Goal: Task Accomplishment & Management: Manage account settings

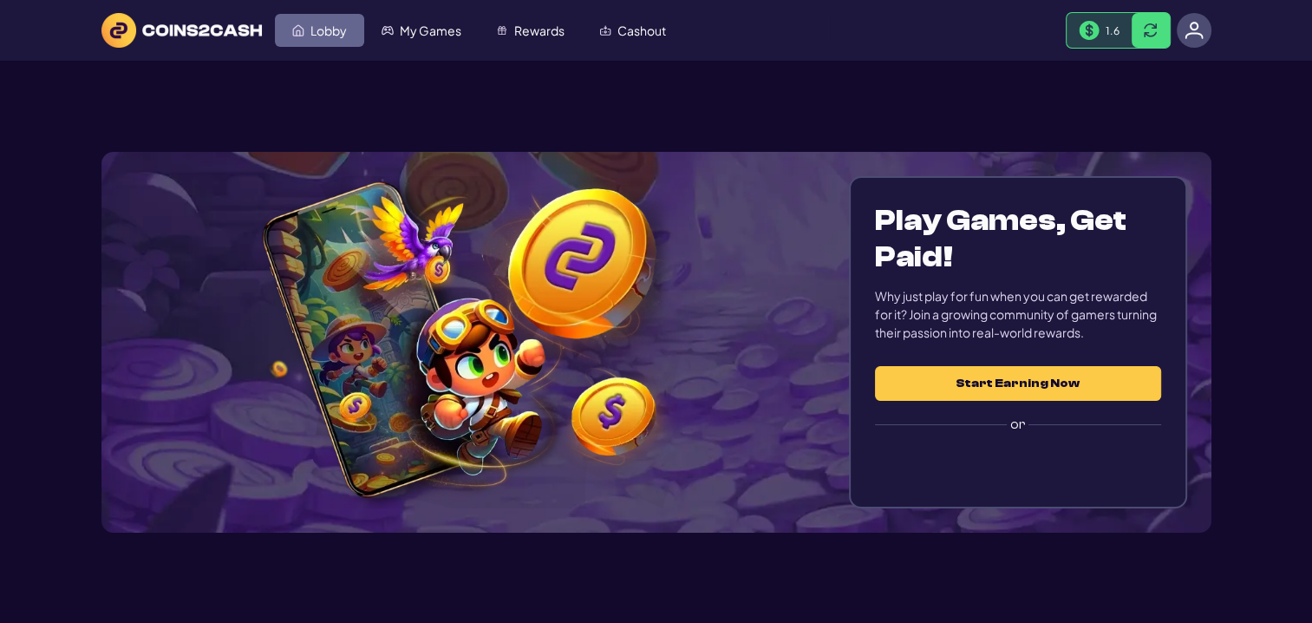
click at [340, 34] on span "Lobby" at bounding box center [328, 30] width 36 height 12
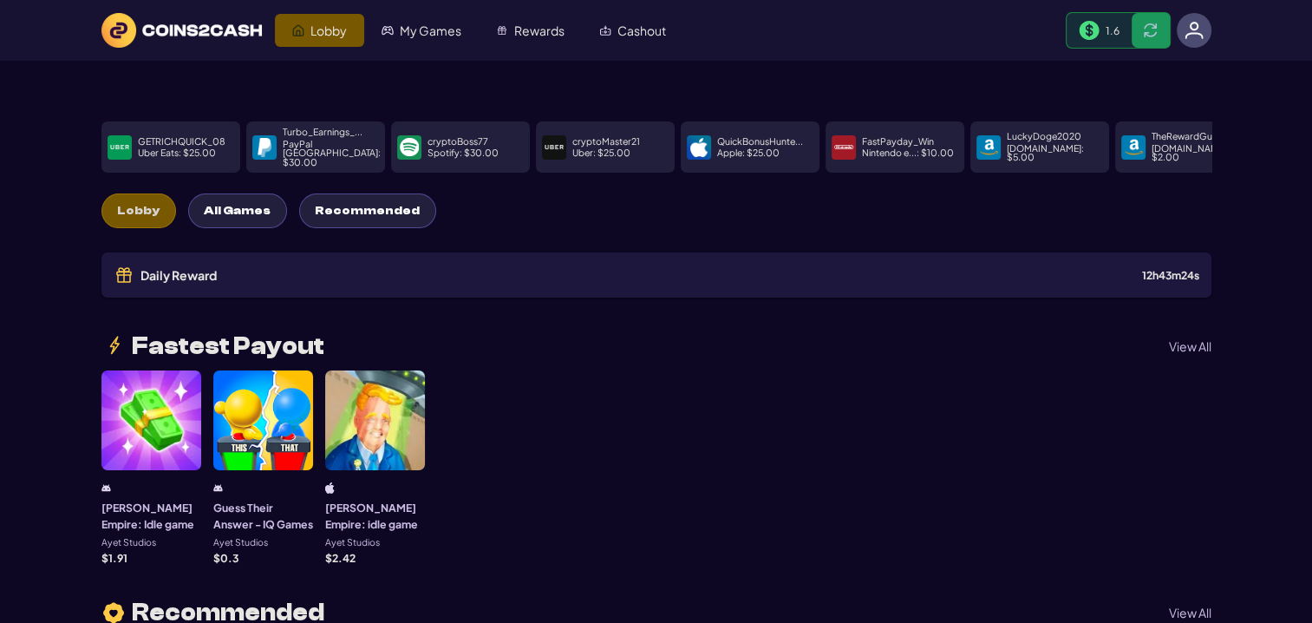
click at [1092, 28] on img at bounding box center [1089, 31] width 21 height 20
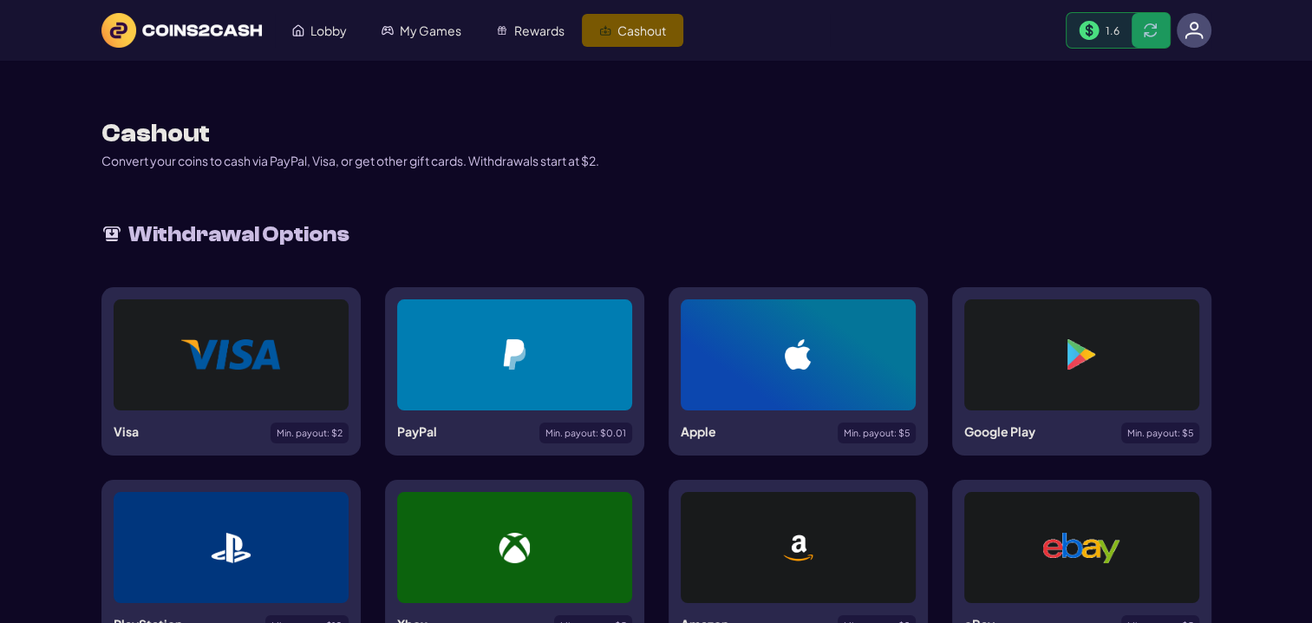
click at [552, 365] on div at bounding box center [515, 354] width 152 height 30
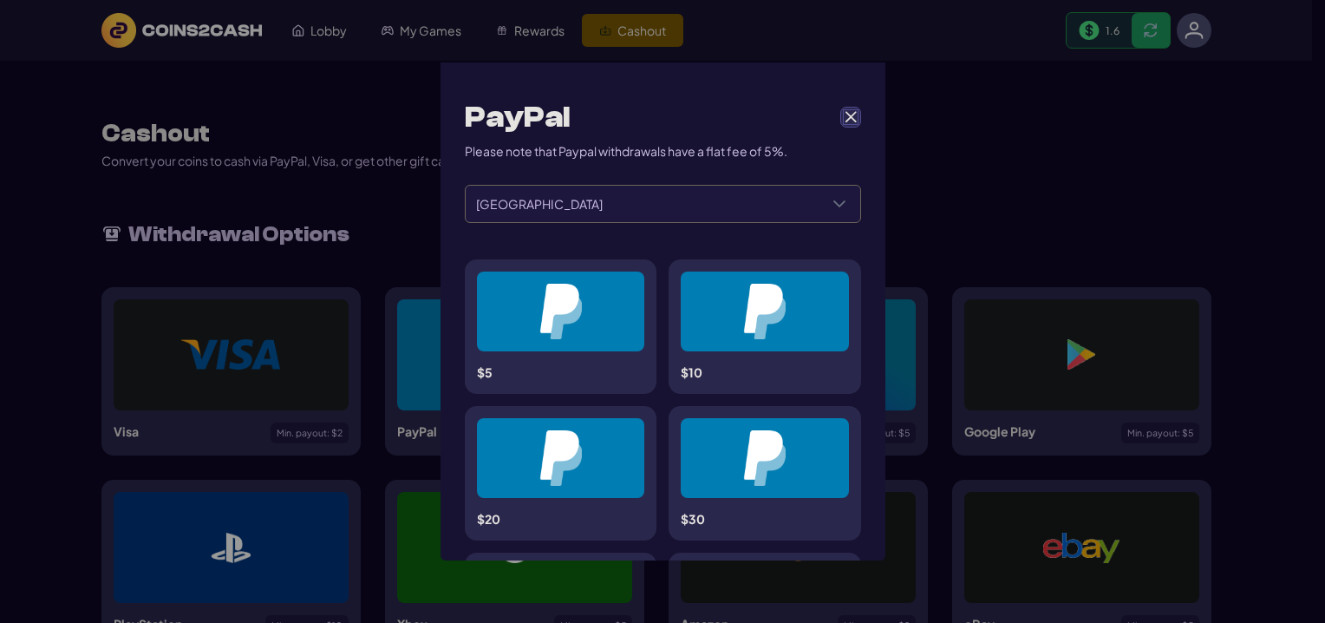
click at [846, 120] on span "Cancel" at bounding box center [851, 117] width 16 height 16
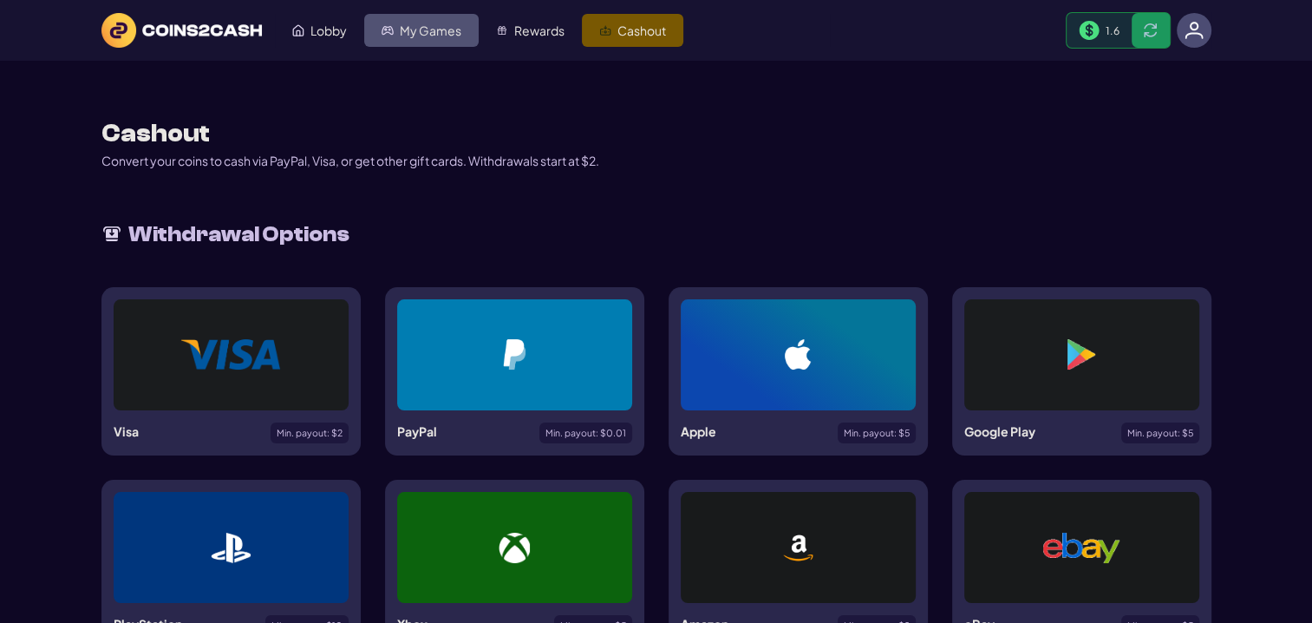
click at [428, 39] on link "My Games" at bounding box center [421, 30] width 114 height 33
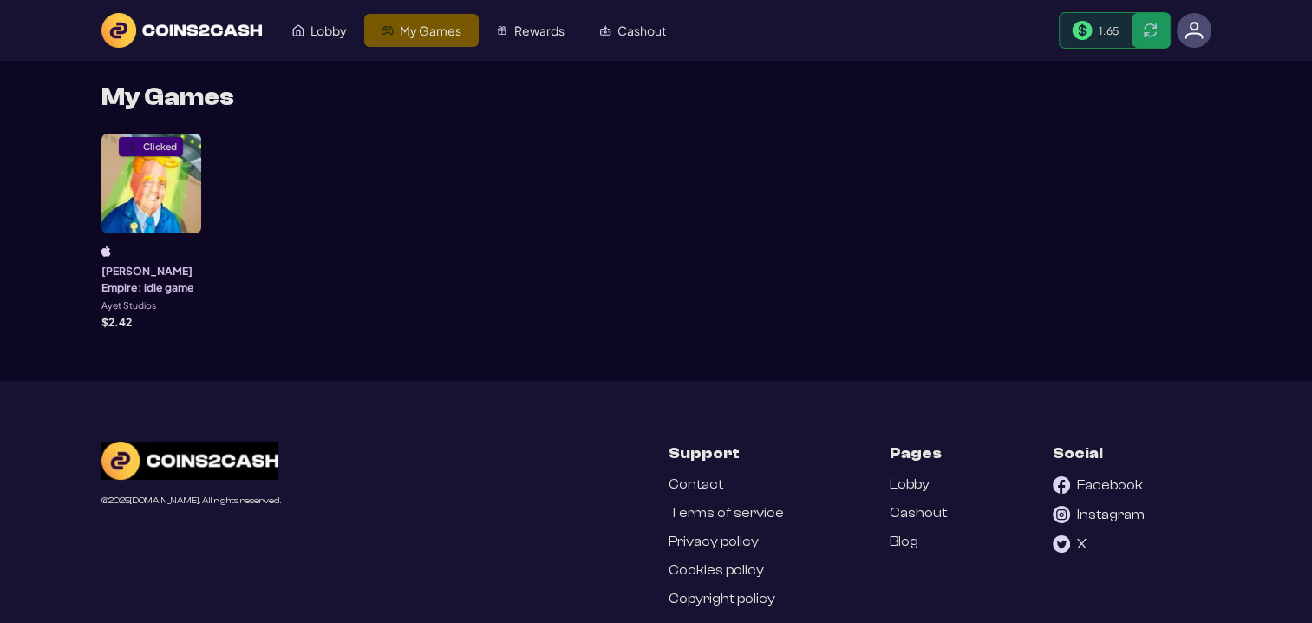
click at [1198, 27] on img at bounding box center [1194, 30] width 19 height 19
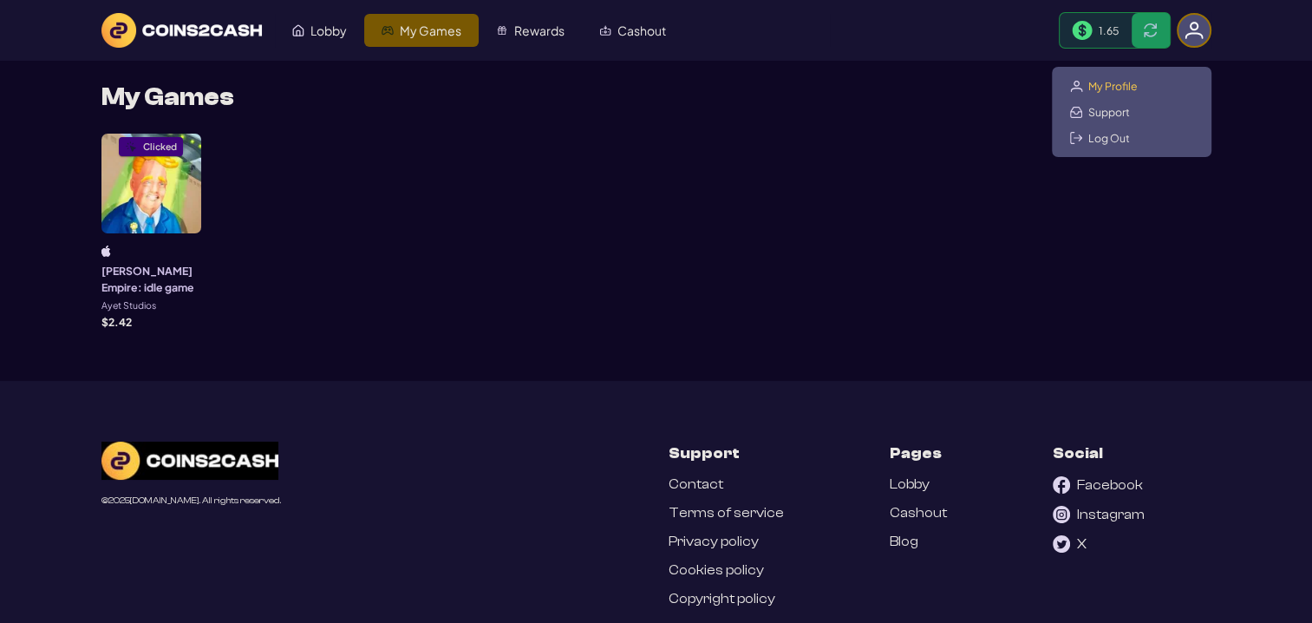
click at [1113, 88] on span "My Profile" at bounding box center [1112, 86] width 49 height 14
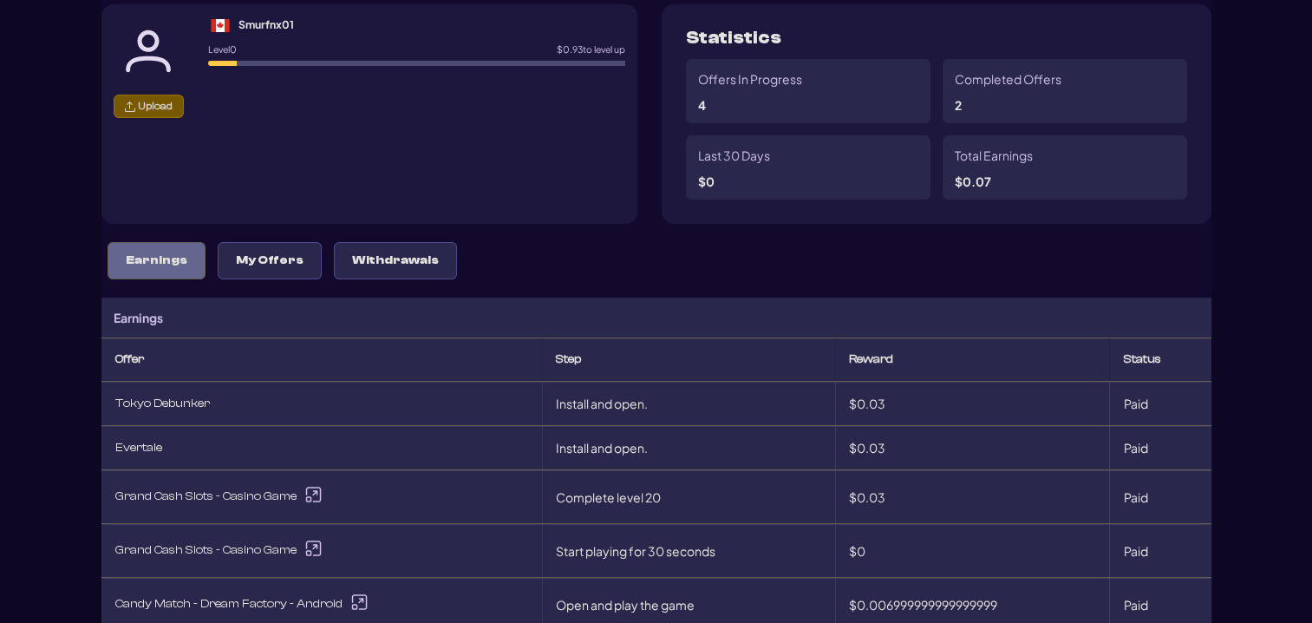
scroll to position [173, 0]
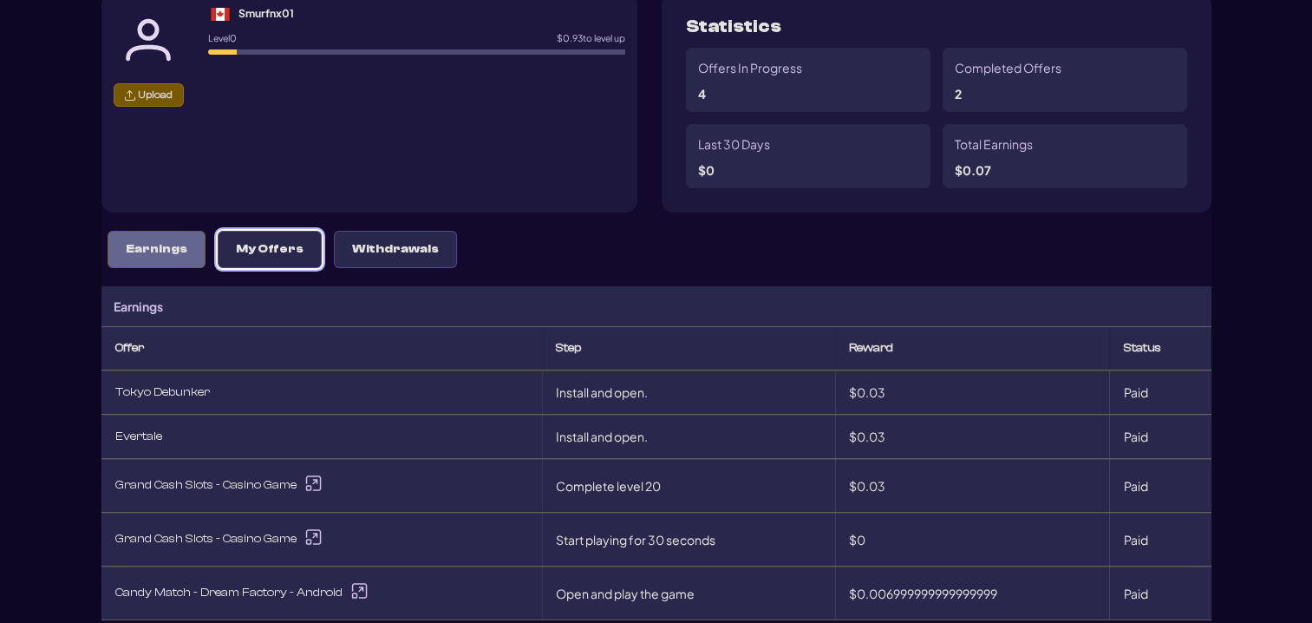
click at [257, 257] on button "My Offers" at bounding box center [270, 249] width 104 height 37
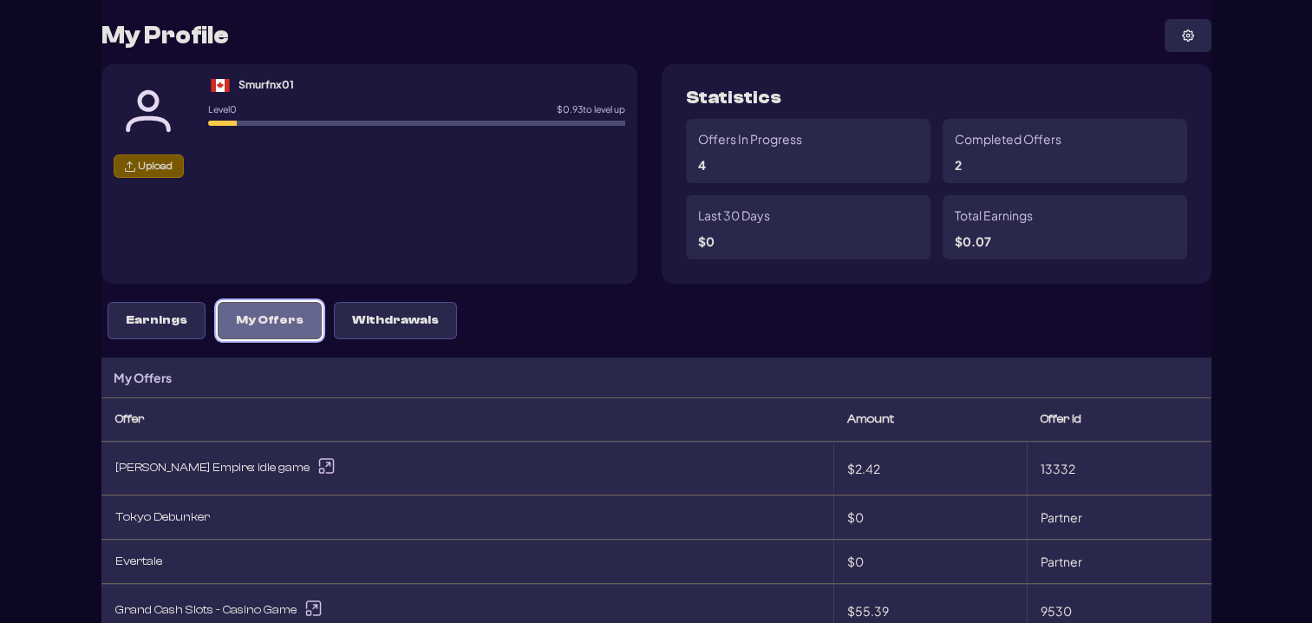
scroll to position [0, 0]
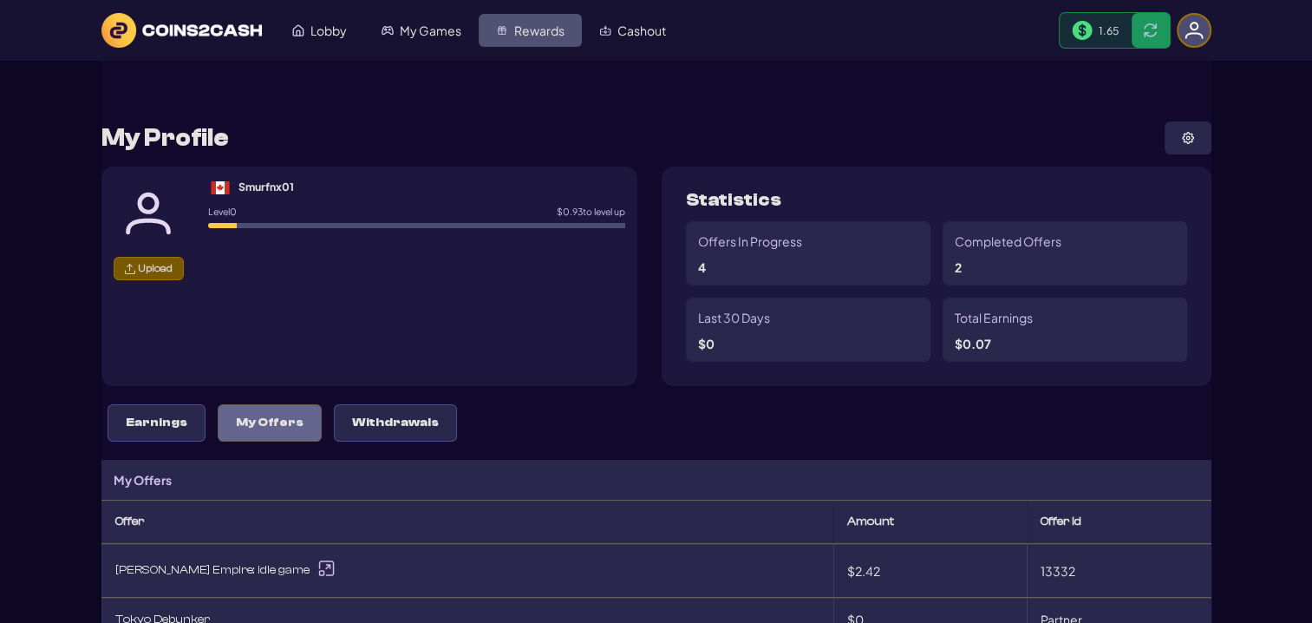
click at [555, 31] on span "Rewards" at bounding box center [539, 30] width 50 height 12
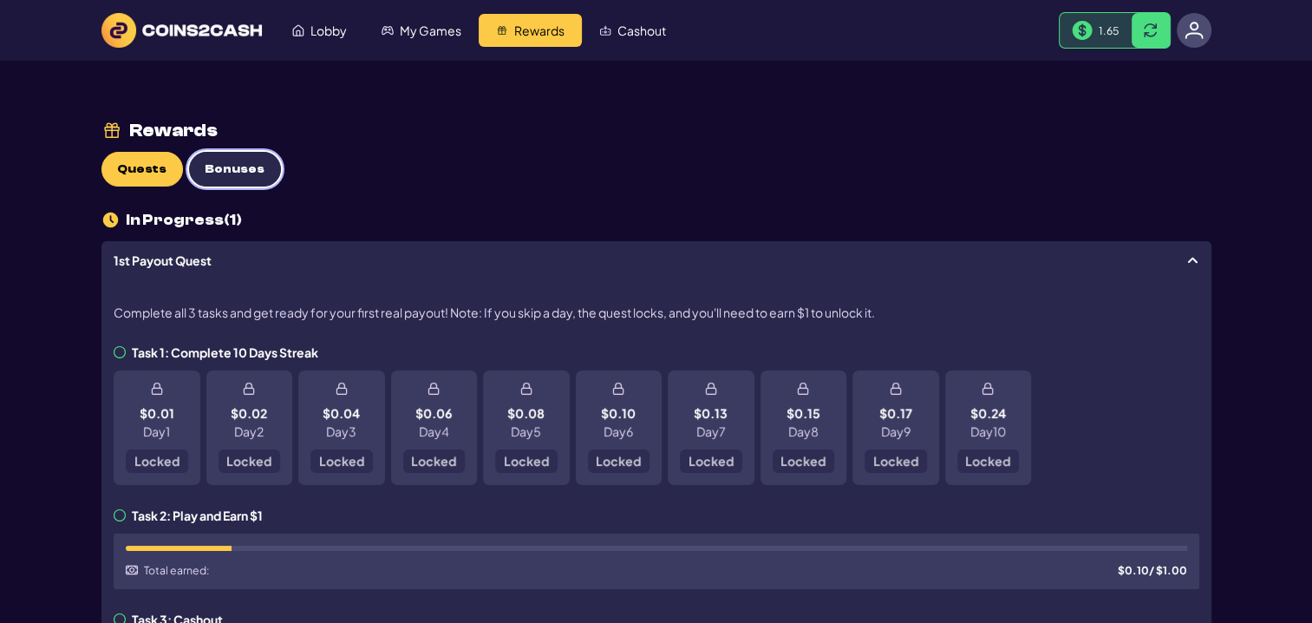
click at [228, 171] on span "Bonuses" at bounding box center [235, 169] width 60 height 15
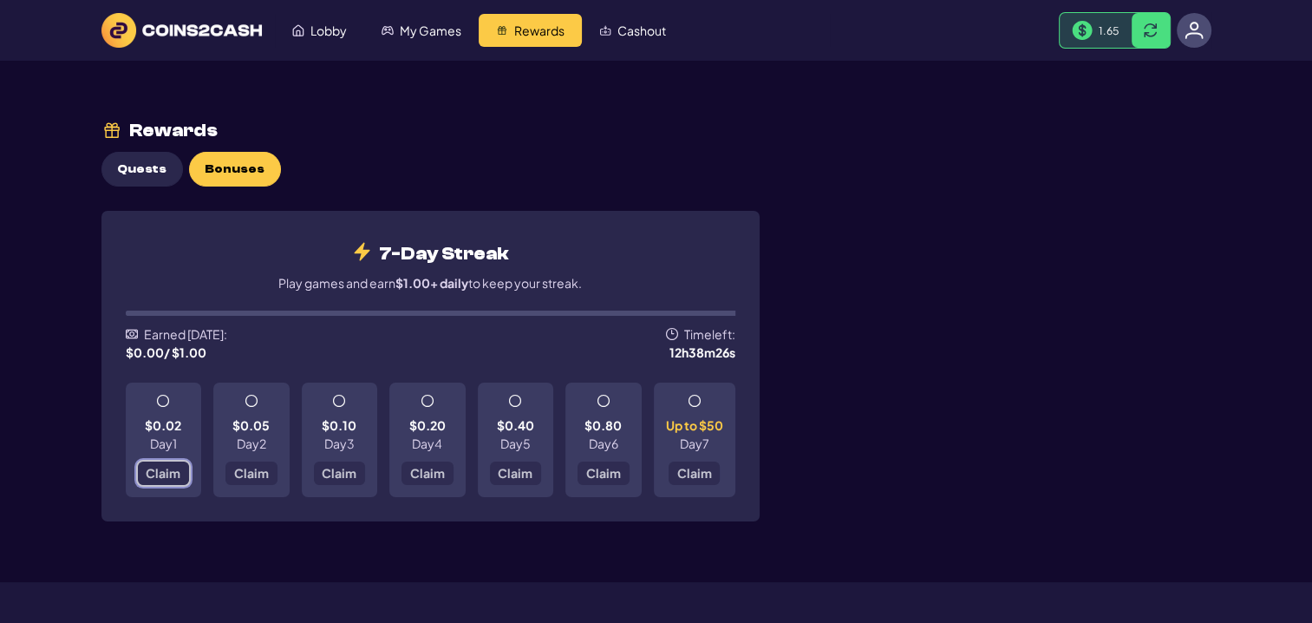
click at [163, 477] on span "Claim" at bounding box center [163, 473] width 35 height 12
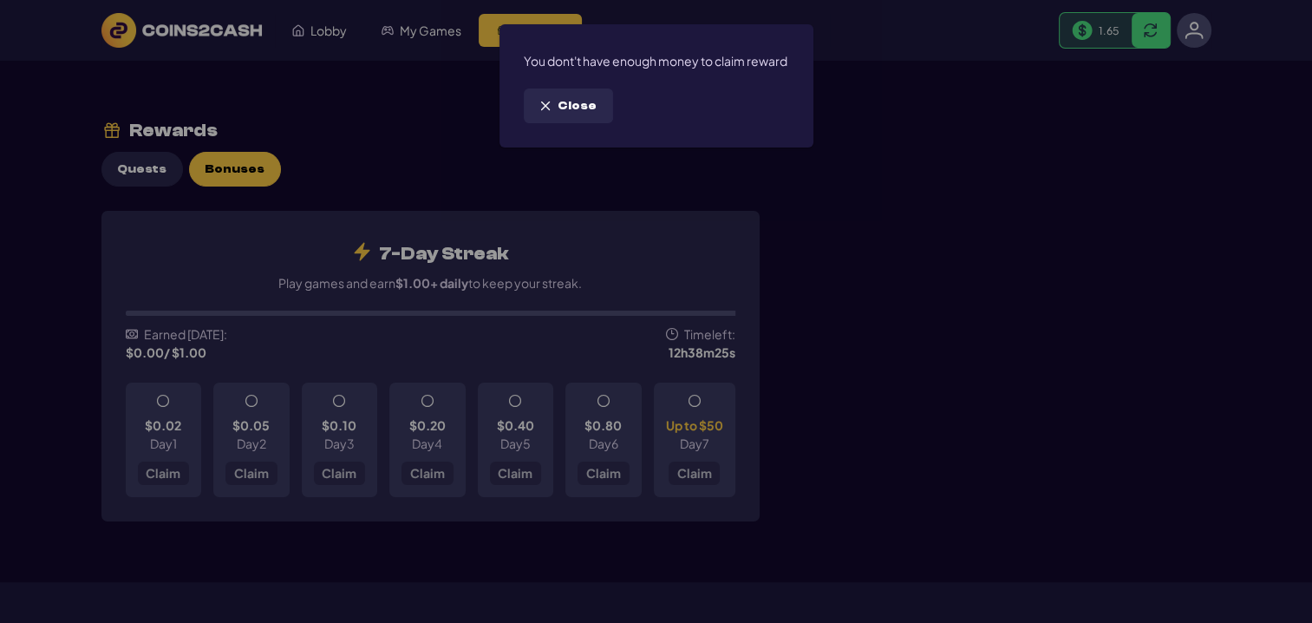
click at [591, 123] on button "Close" at bounding box center [568, 105] width 89 height 35
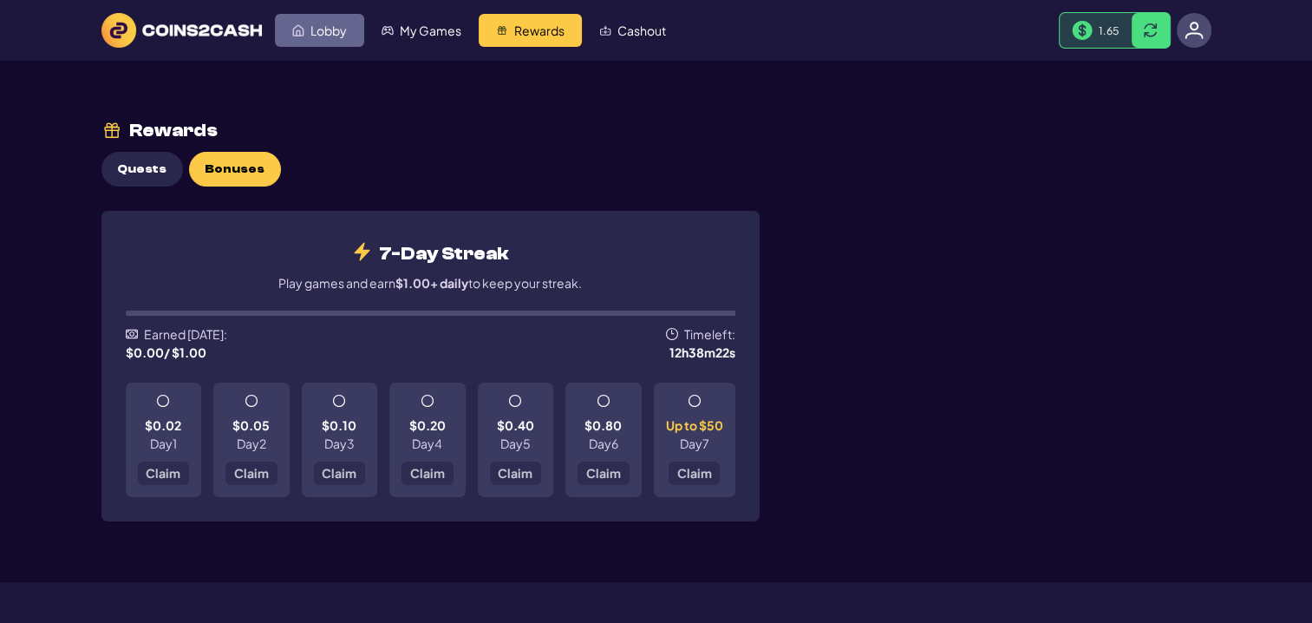
click at [312, 26] on span "Lobby" at bounding box center [328, 30] width 36 height 12
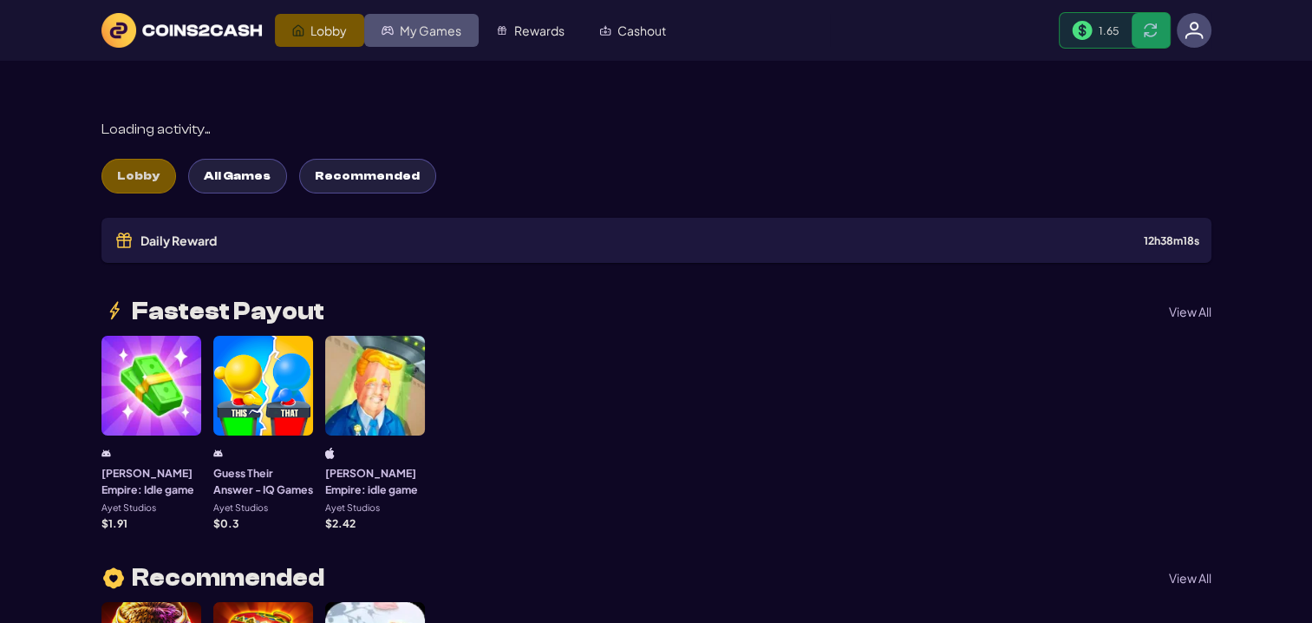
click at [438, 33] on span "My Games" at bounding box center [431, 30] width 62 height 12
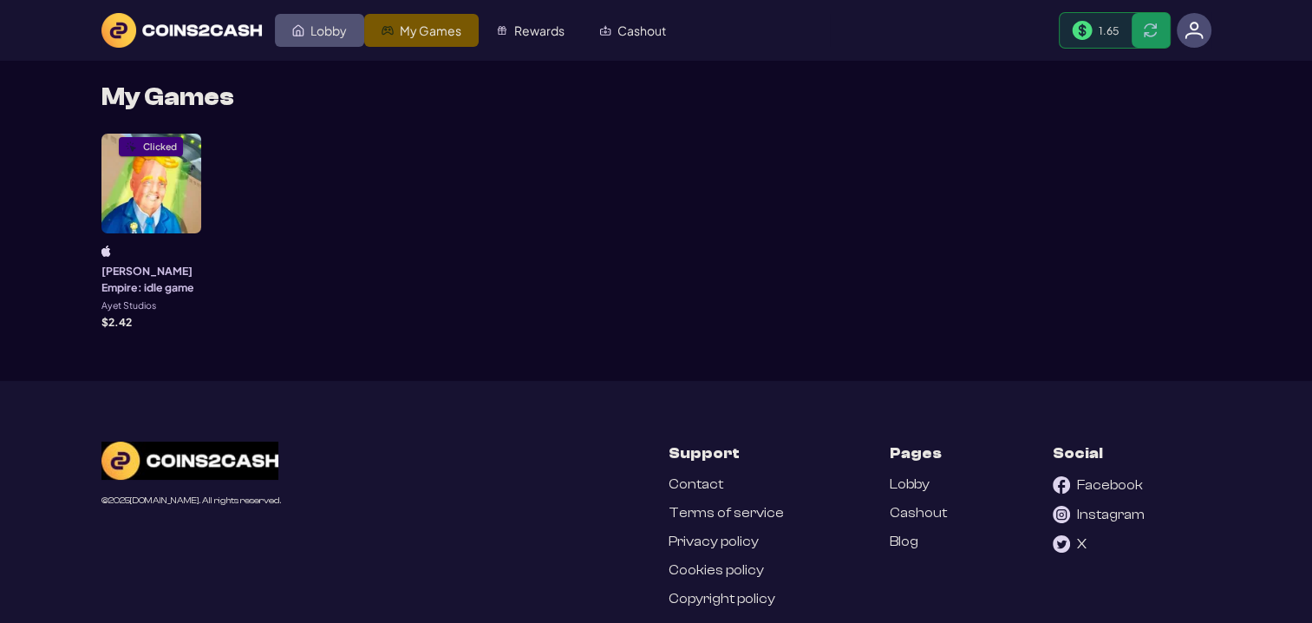
click at [354, 32] on link "Lobby" at bounding box center [319, 30] width 89 height 33
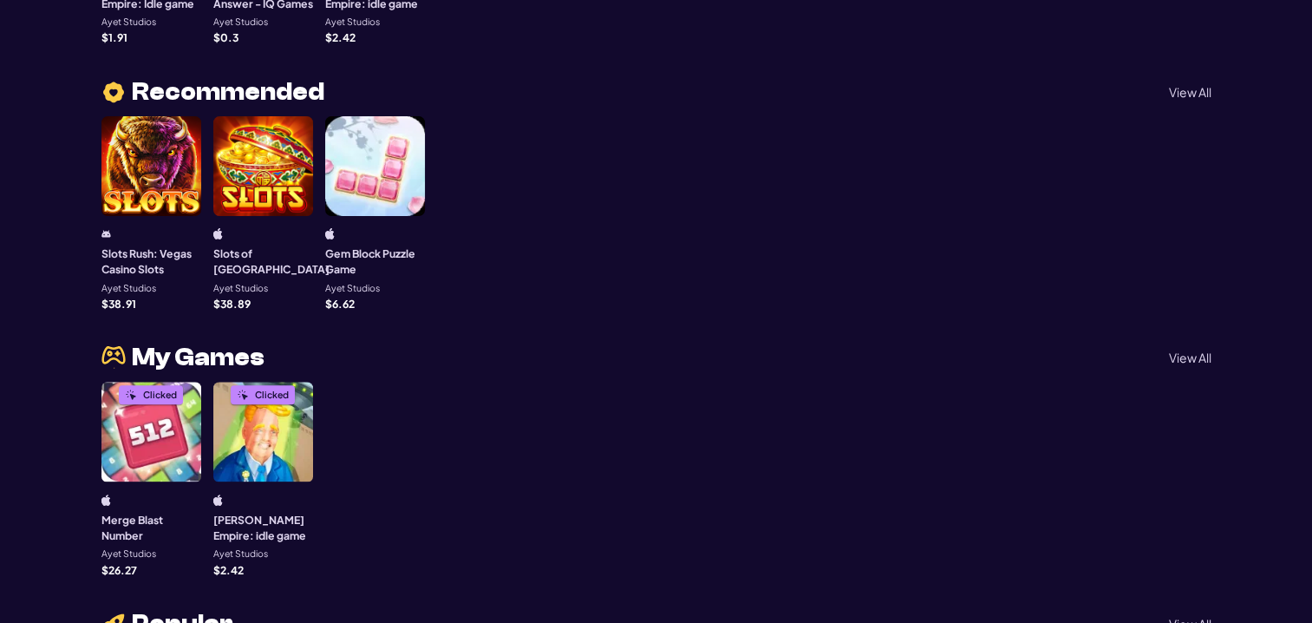
scroll to position [607, 0]
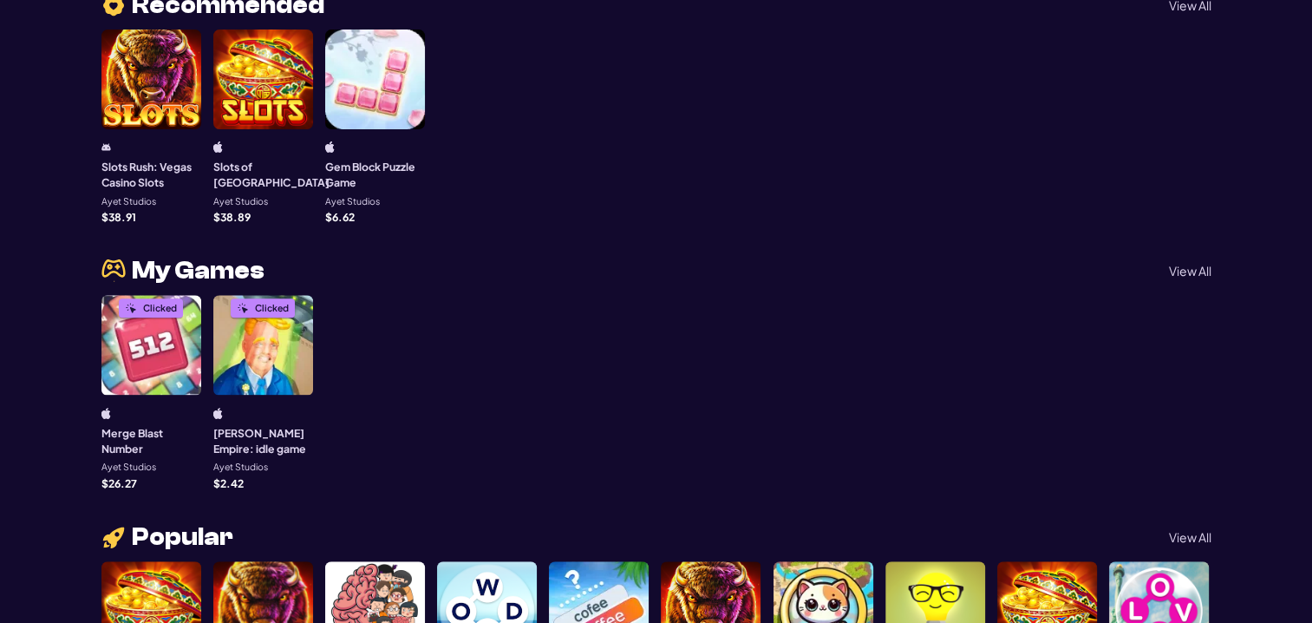
click at [136, 330] on div "Clicked" at bounding box center [151, 345] width 100 height 100
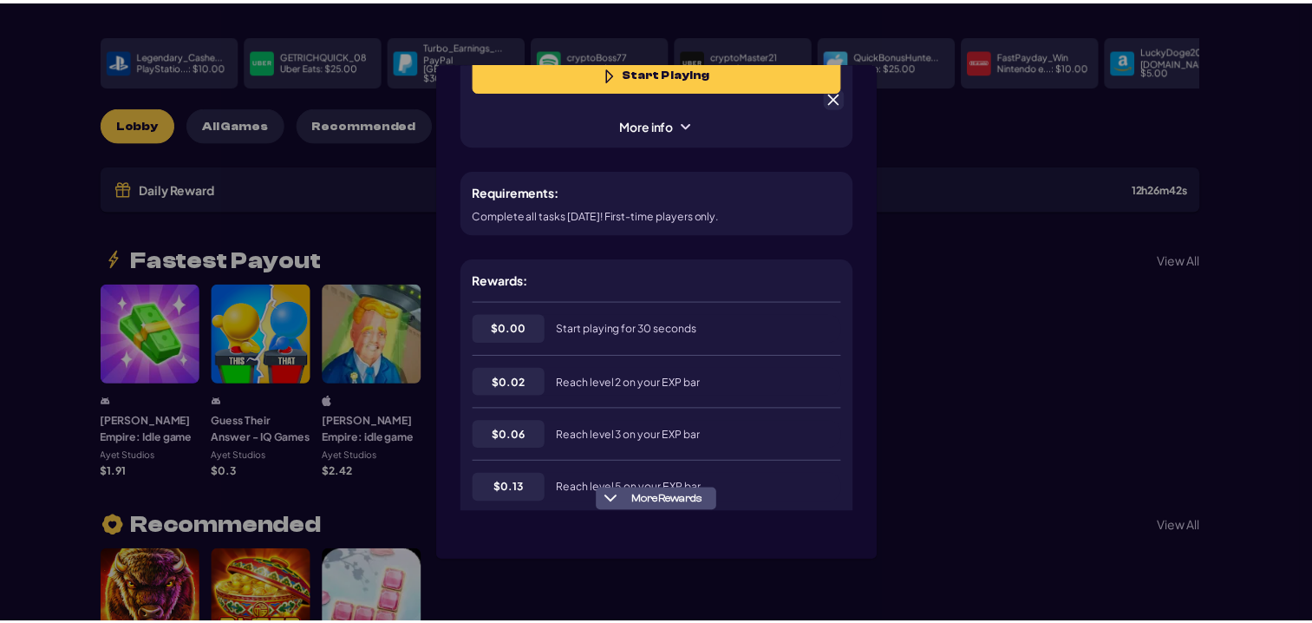
scroll to position [173, 0]
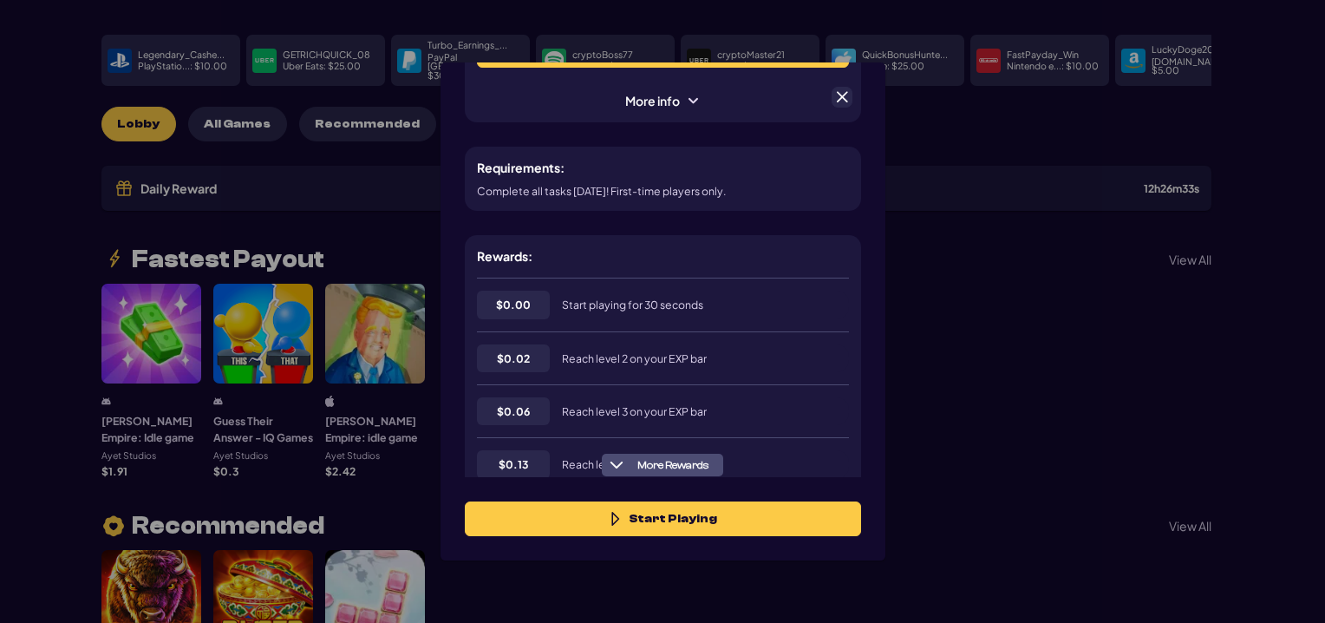
click at [841, 97] on span at bounding box center [842, 97] width 16 height 16
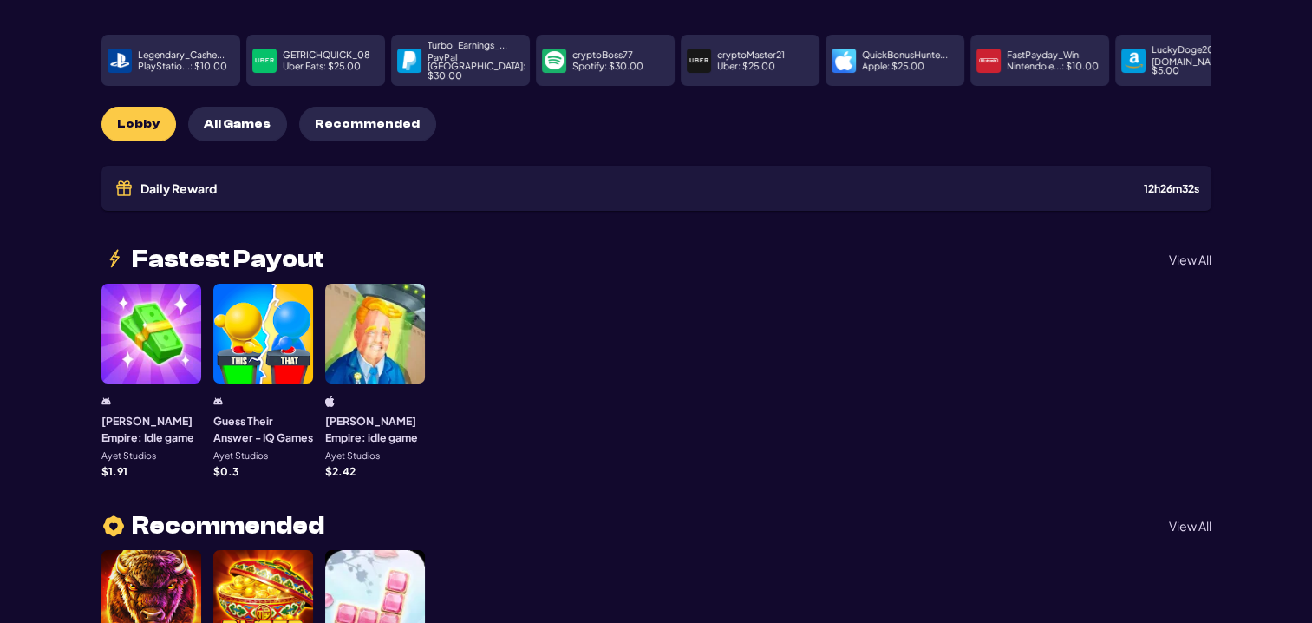
scroll to position [0, 0]
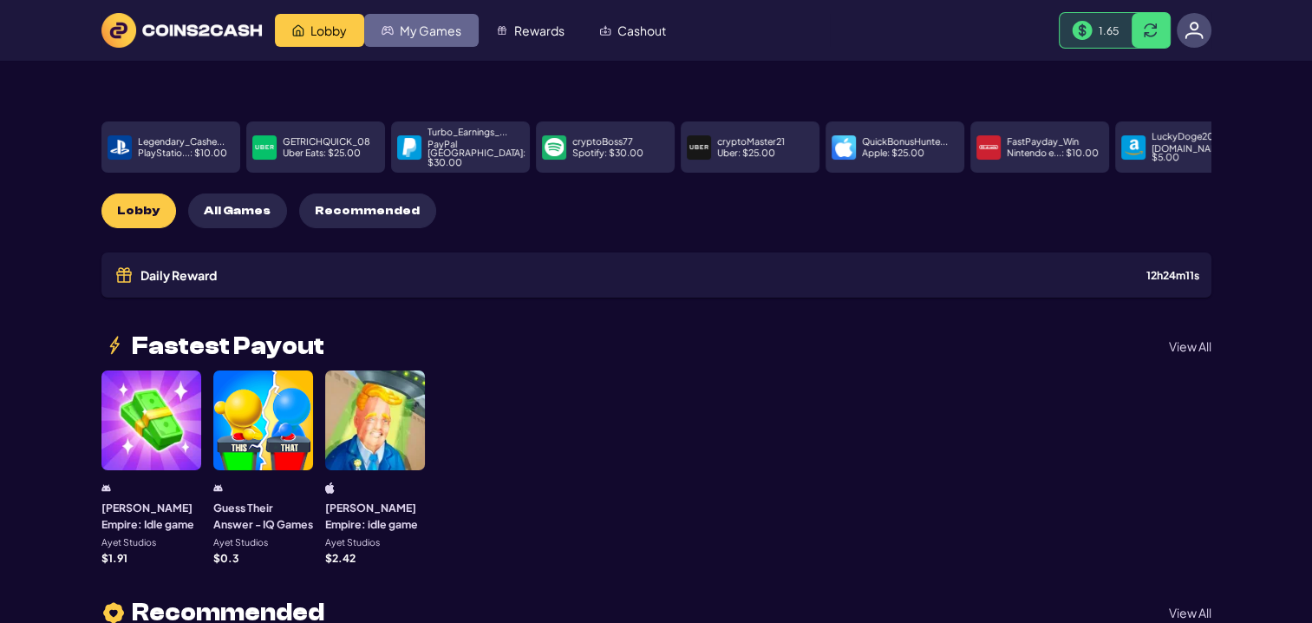
click at [454, 35] on span "My Games" at bounding box center [431, 30] width 62 height 12
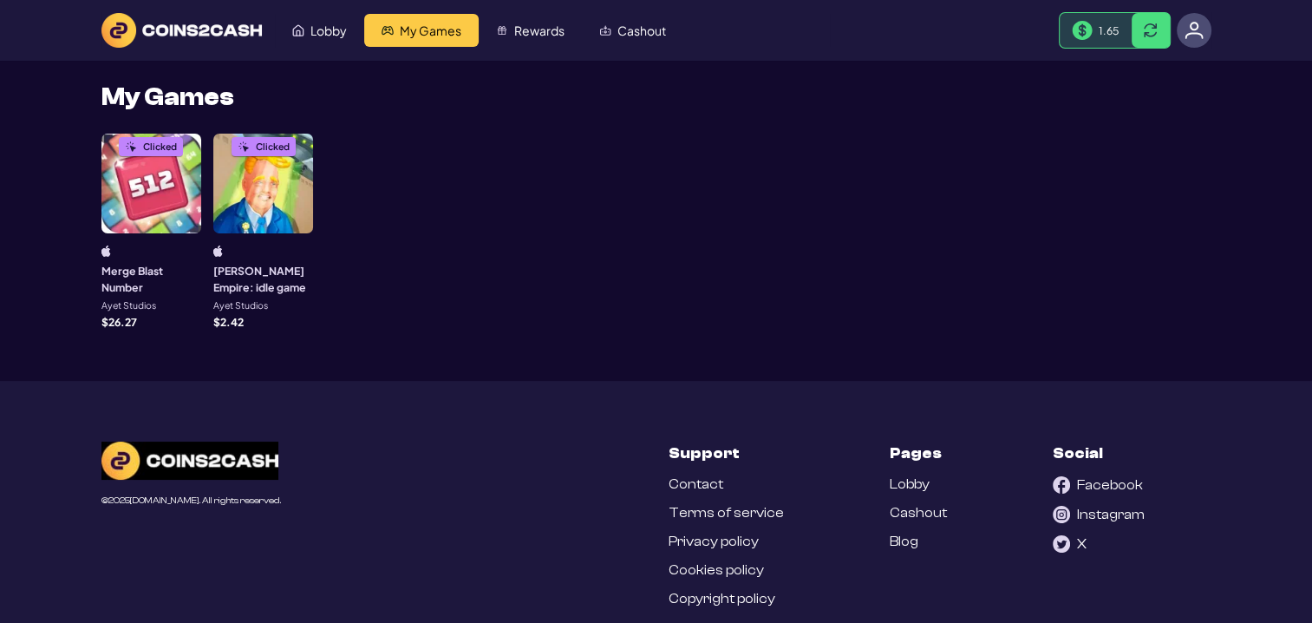
click at [139, 212] on div "Clicked" at bounding box center [151, 184] width 100 height 100
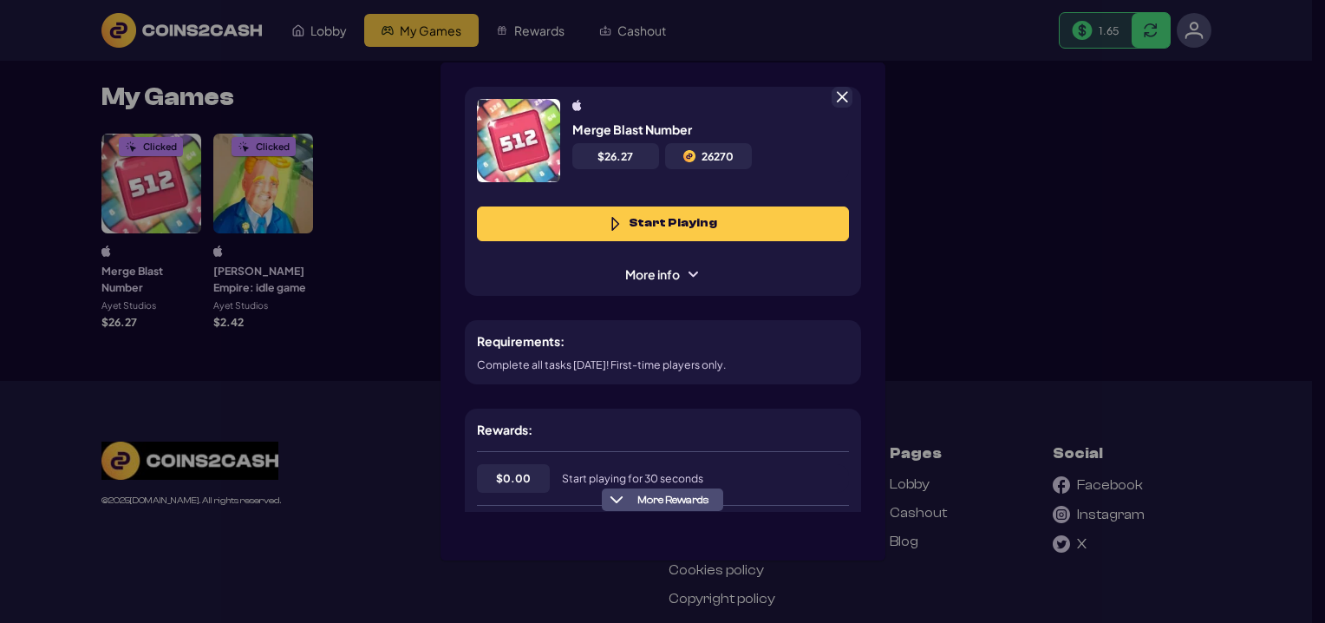
click at [843, 98] on span at bounding box center [842, 97] width 16 height 16
